Goal: Information Seeking & Learning: Learn about a topic

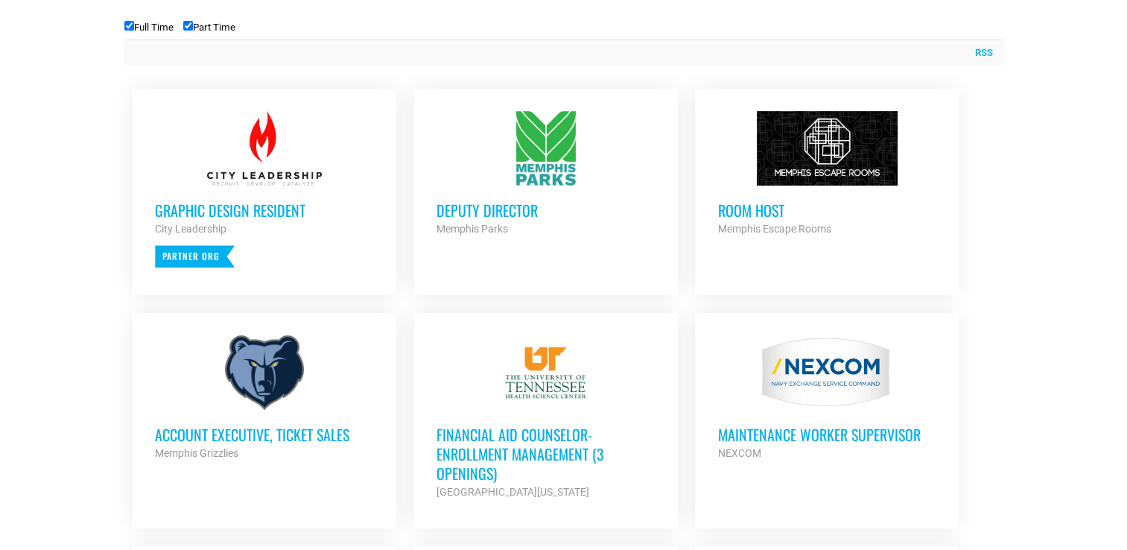
scroll to position [670, 0]
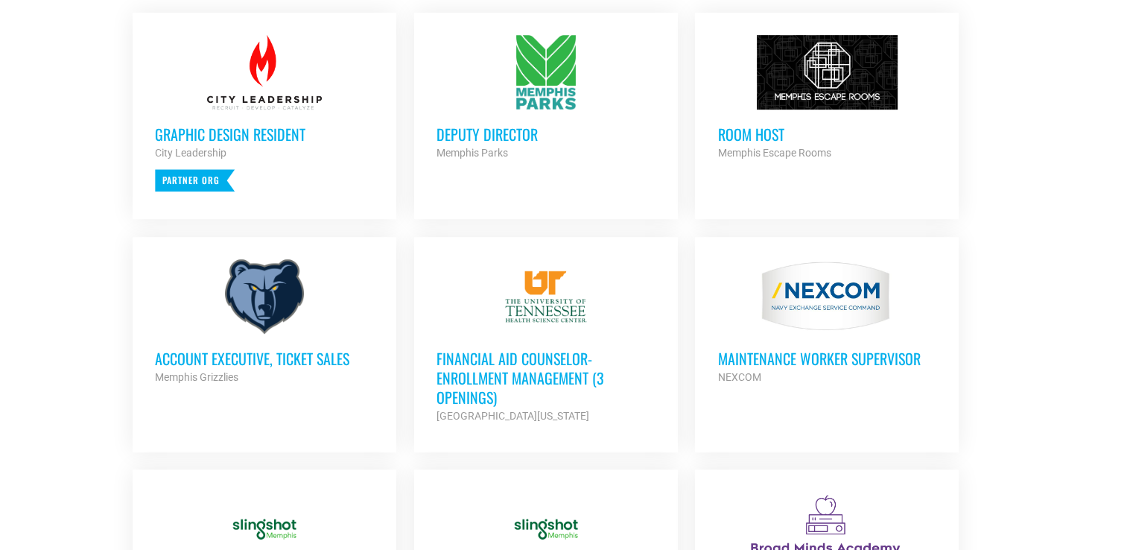
click at [520, 366] on h3 "Financial Aid Counselor-Enrollment Management (3 Openings)" at bounding box center [545, 377] width 219 height 58
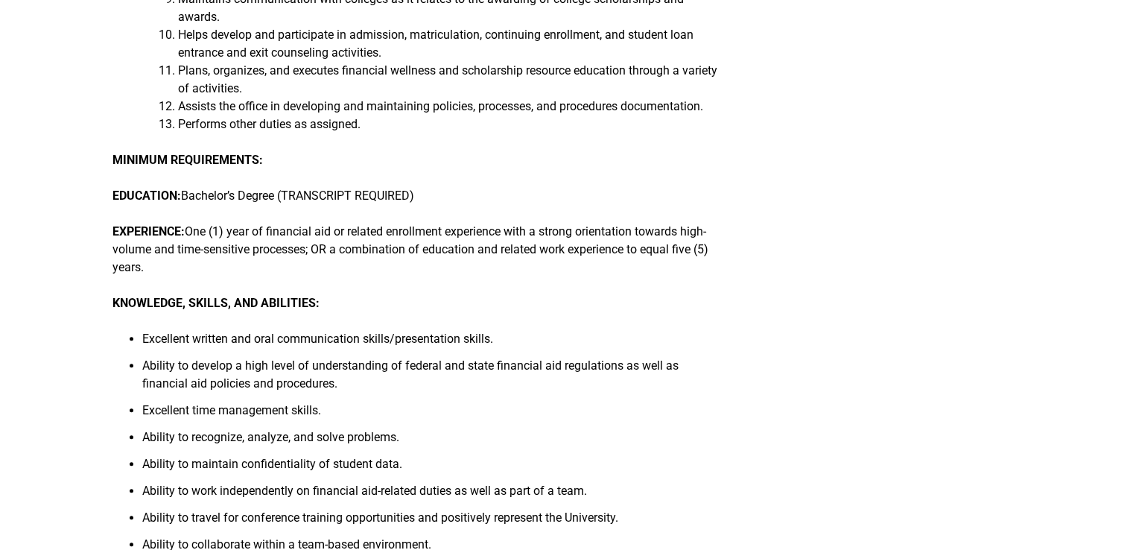
scroll to position [670, 0]
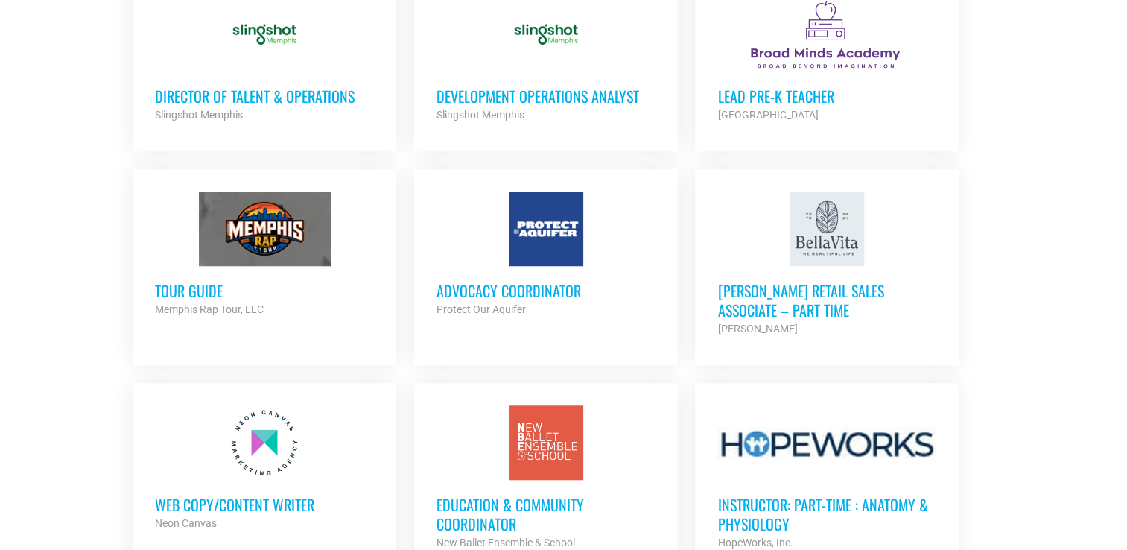
scroll to position [1191, 0]
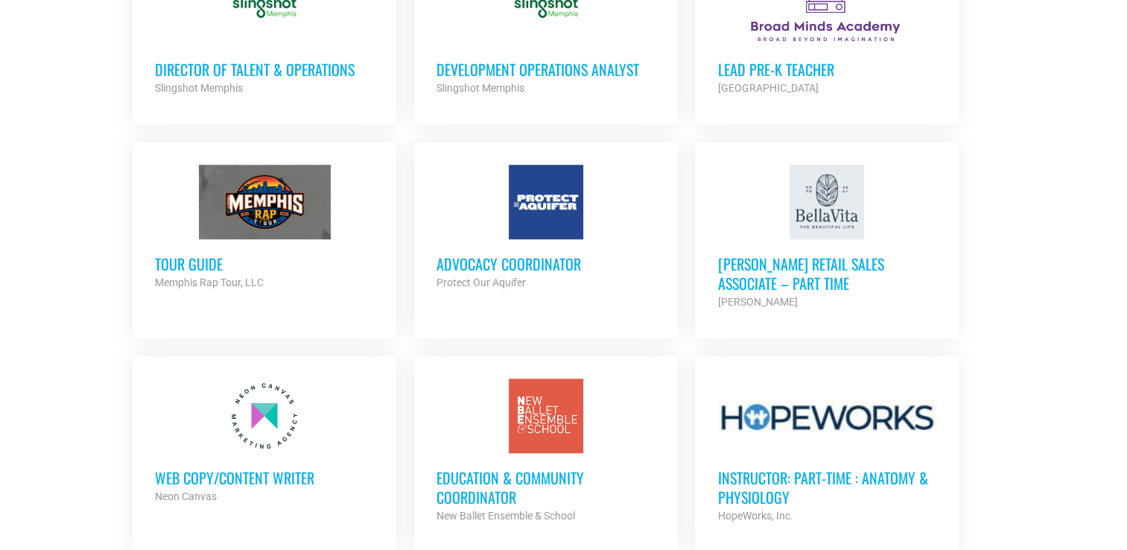
click at [553, 261] on h3 "Advocacy Coordinator" at bounding box center [545, 263] width 219 height 19
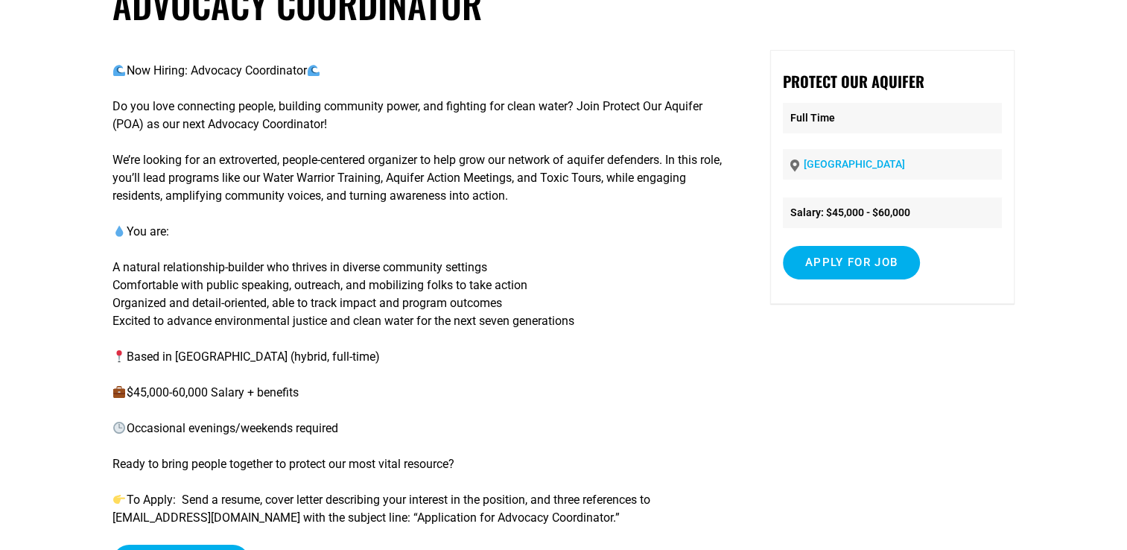
scroll to position [149, 0]
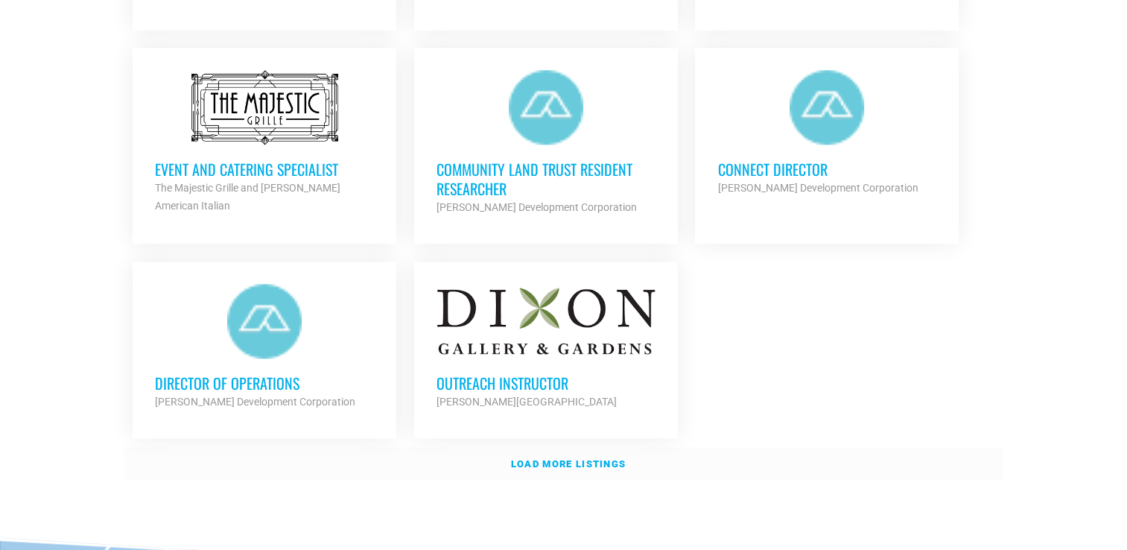
scroll to position [1787, 0]
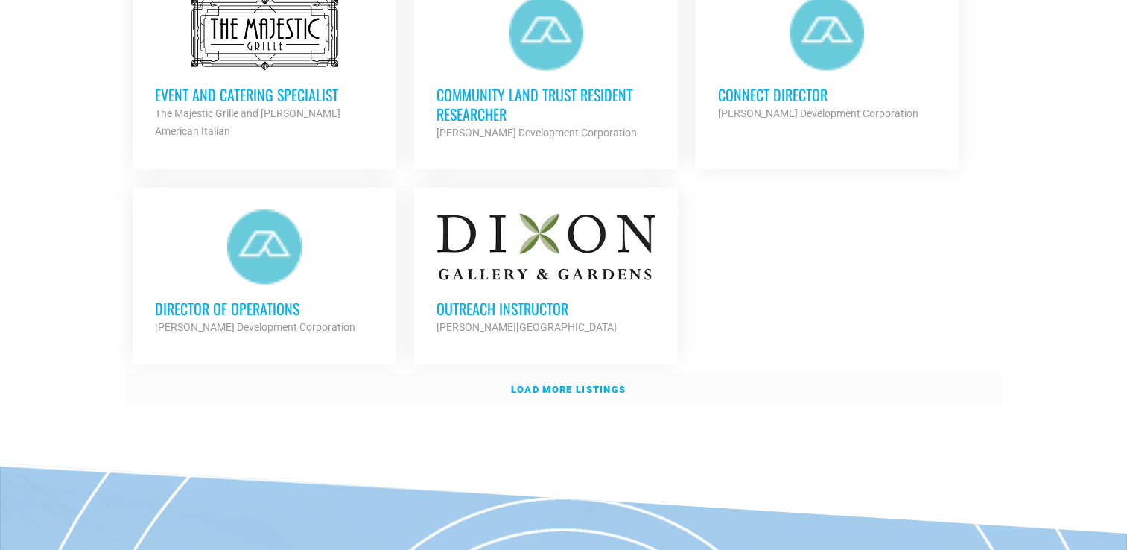
click at [551, 389] on link "Load more listings" at bounding box center [563, 389] width 879 height 34
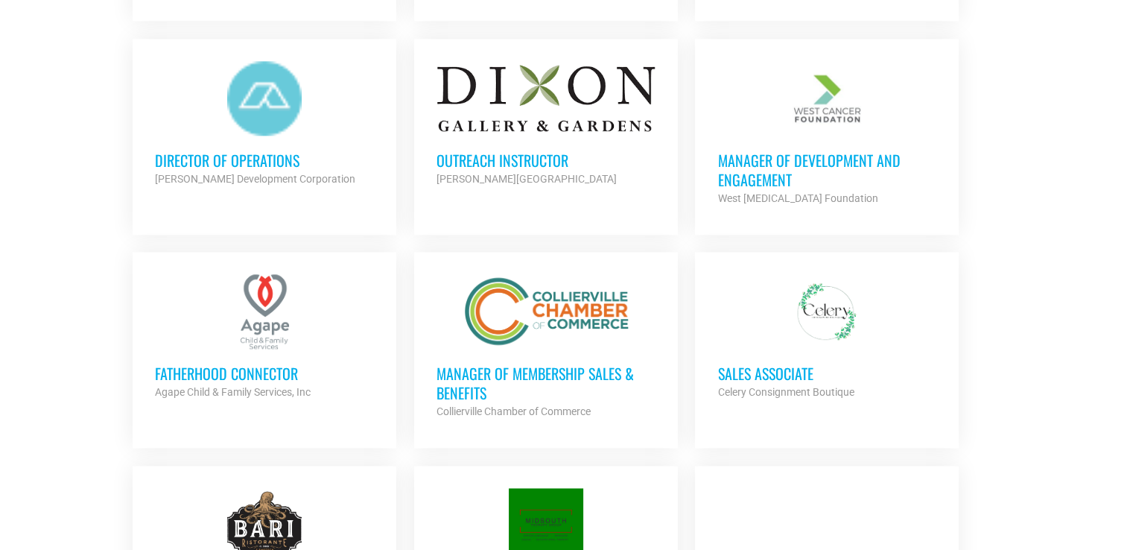
scroll to position [1936, 0]
click at [241, 366] on h3 "Fatherhood Connector" at bounding box center [264, 372] width 219 height 19
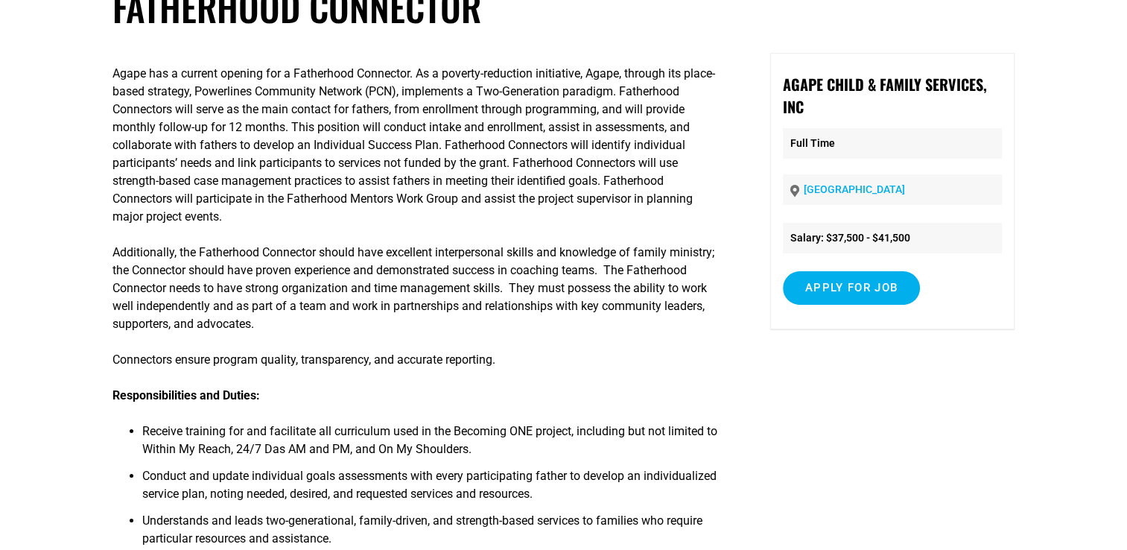
scroll to position [149, 0]
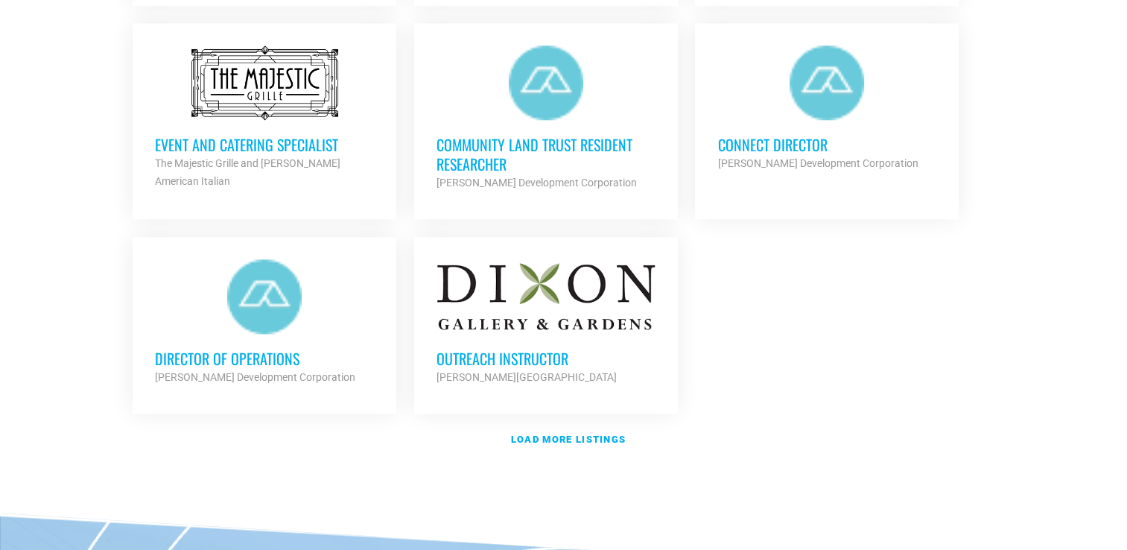
scroll to position [2010, 0]
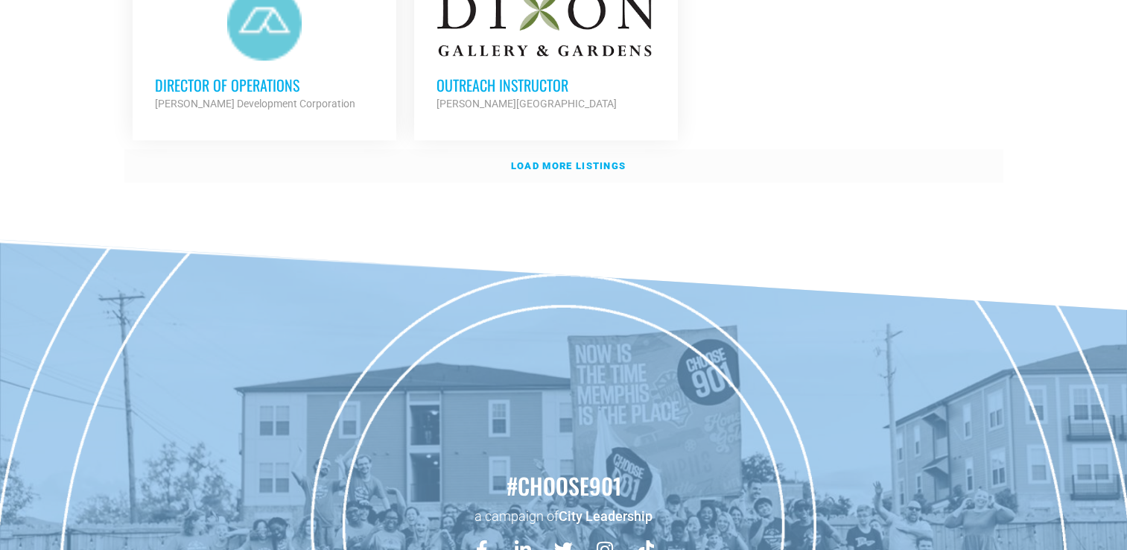
click at [552, 160] on strong "Load more listings" at bounding box center [568, 165] width 115 height 11
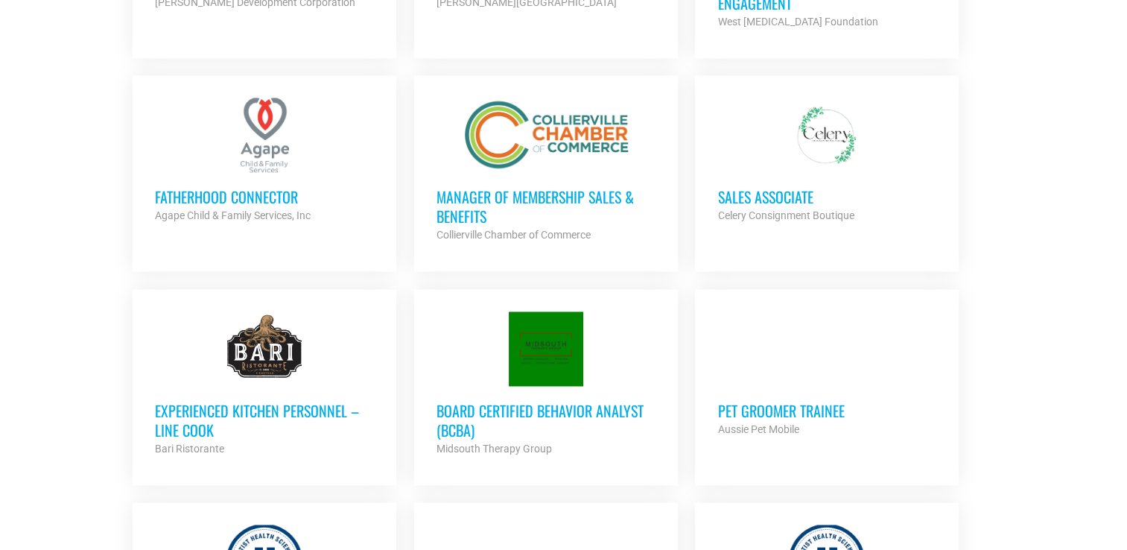
scroll to position [2159, 0]
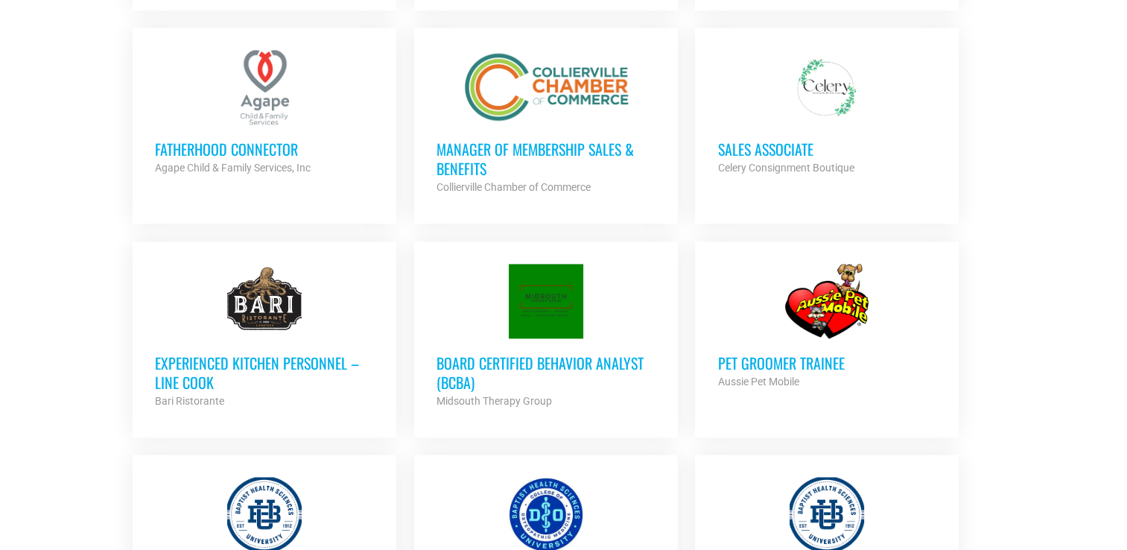
click at [577, 354] on h3 "Board Certified Behavior Analyst (BCBA)" at bounding box center [545, 372] width 219 height 39
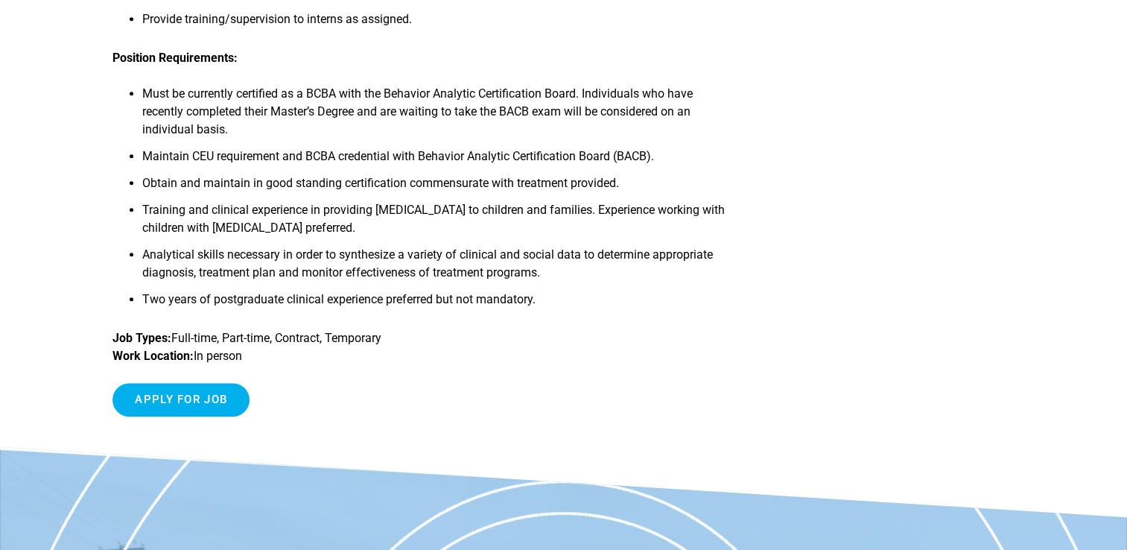
scroll to position [745, 0]
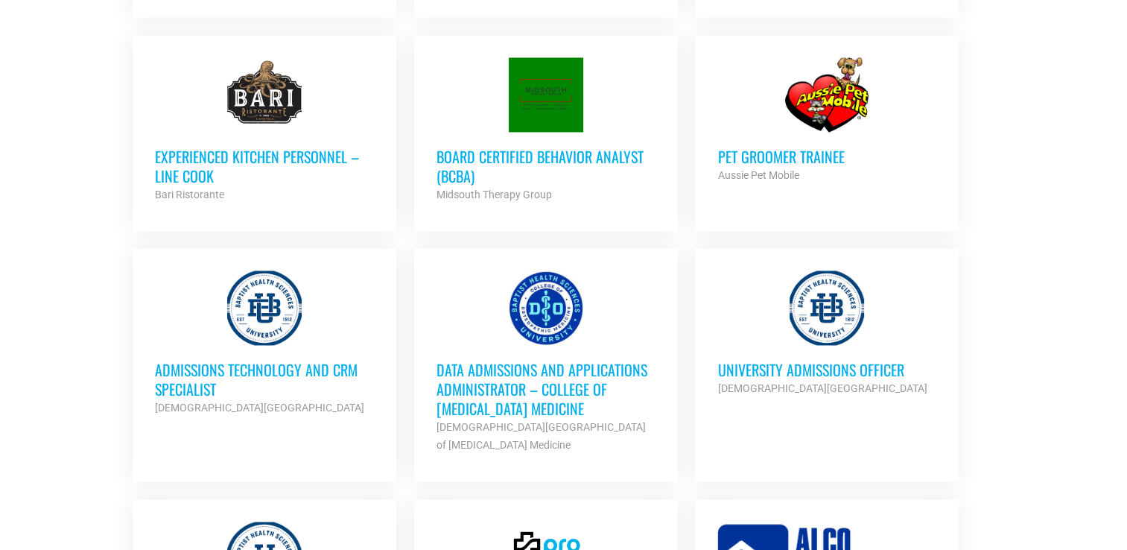
scroll to position [2383, 0]
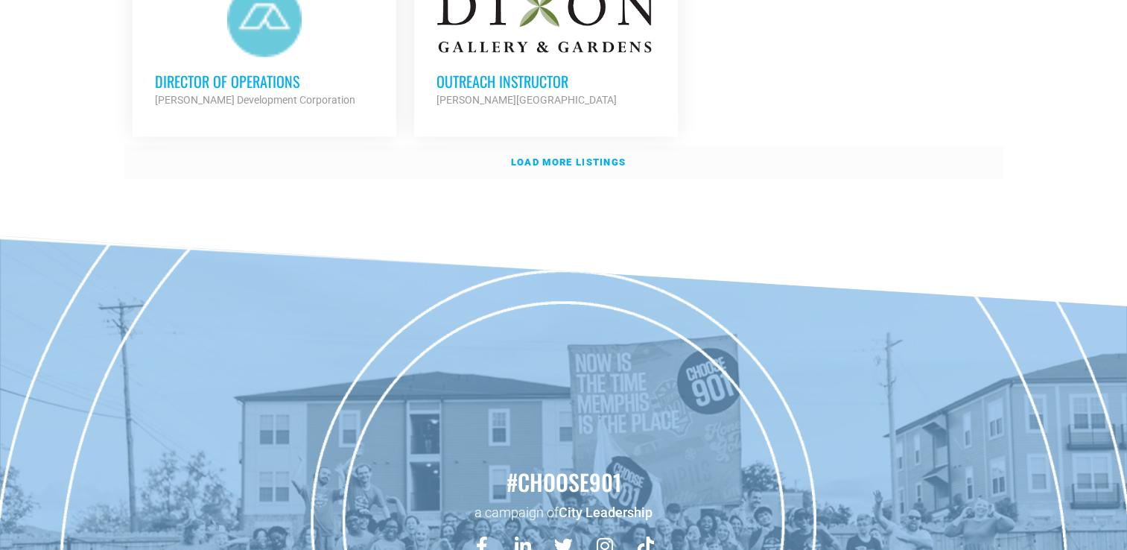
scroll to position [1936, 0]
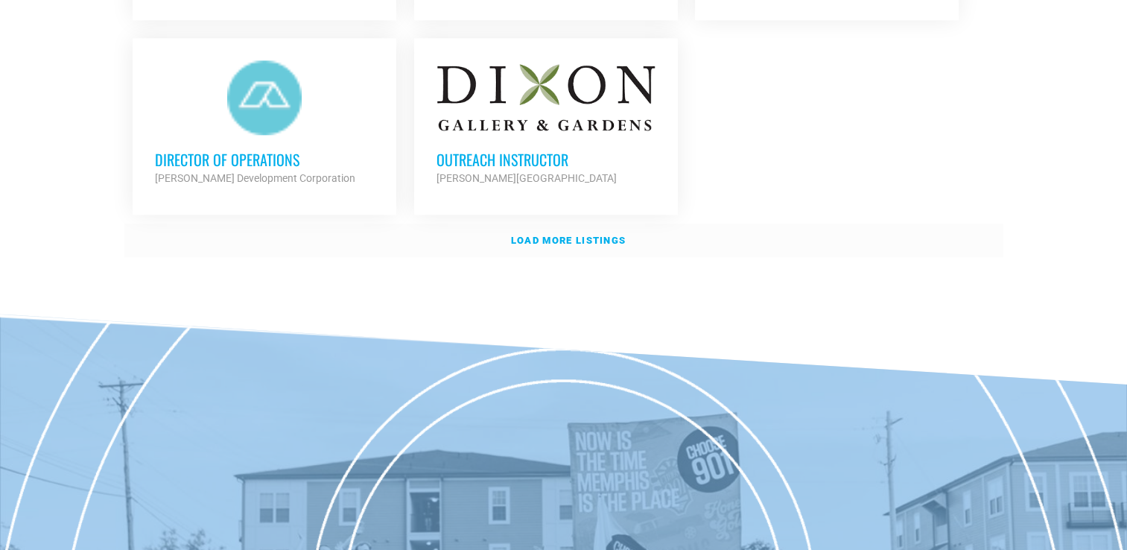
click at [573, 235] on strong "Load more listings" at bounding box center [568, 240] width 115 height 11
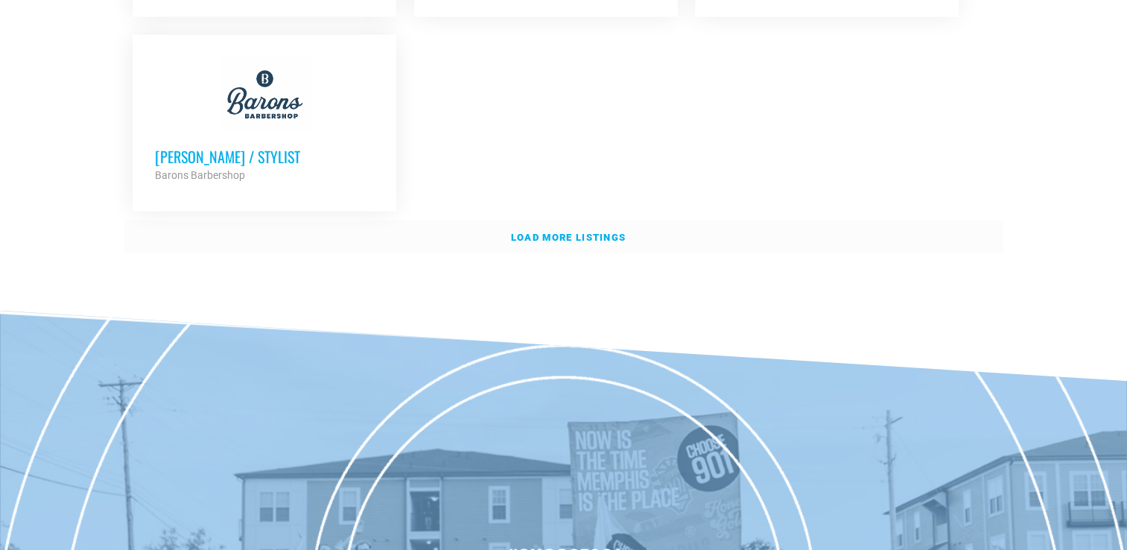
scroll to position [3425, 0]
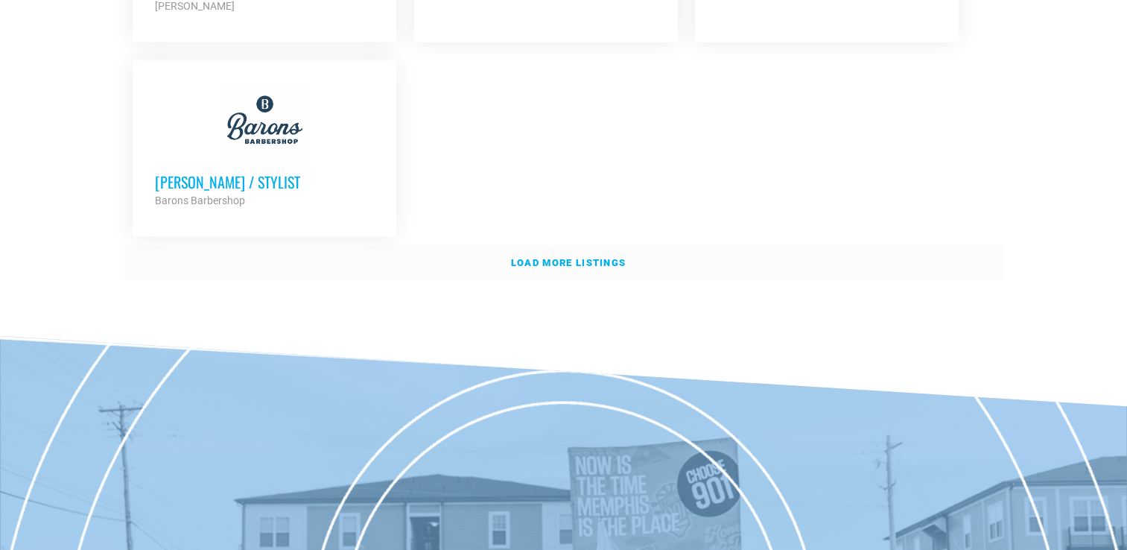
click at [590, 257] on strong "Load more listings" at bounding box center [568, 262] width 115 height 11
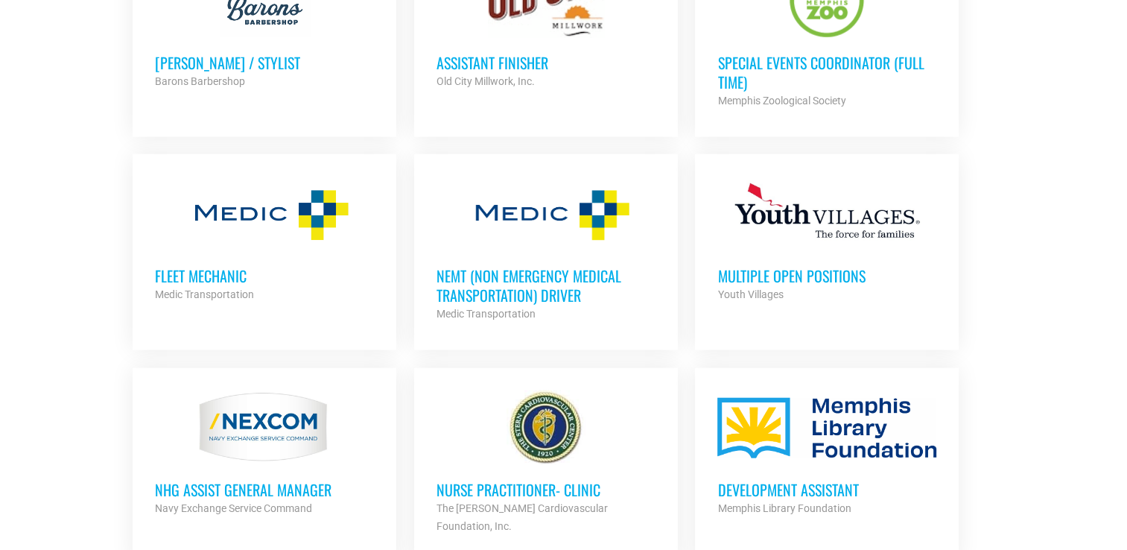
scroll to position [3535, 0]
